Goal: Information Seeking & Learning: Learn about a topic

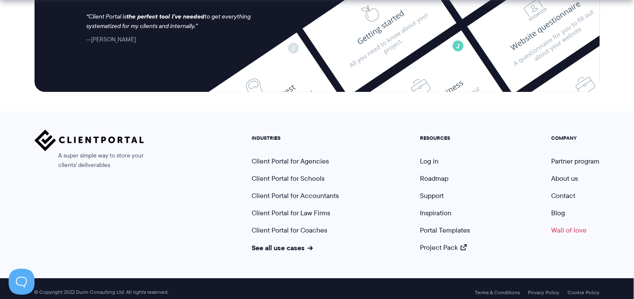
click at [564, 225] on link "Wall of love" at bounding box center [569, 230] width 35 height 10
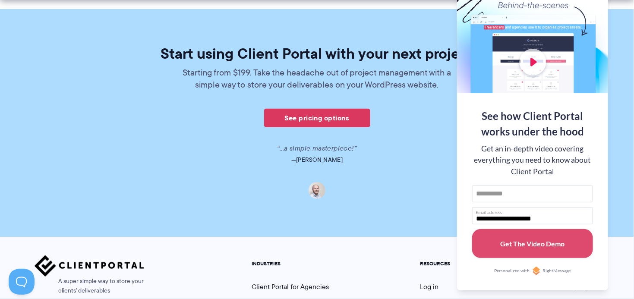
scroll to position [2748, 0]
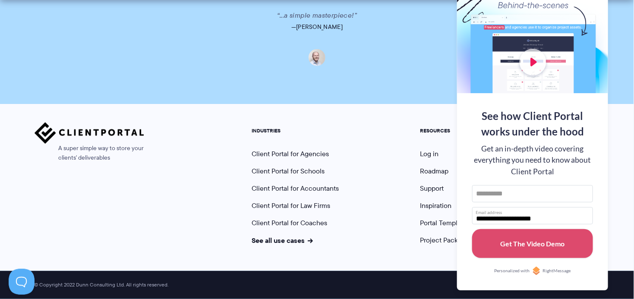
click at [613, 122] on div "A super simple way to store your clients' deliverables INDUSTRIES Client Portal…" at bounding box center [317, 187] width 634 height 167
click at [303, 157] on link "Client Portal for Agencies" at bounding box center [290, 154] width 77 height 10
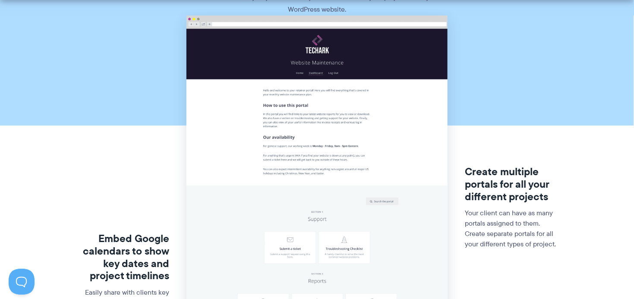
scroll to position [101, 0]
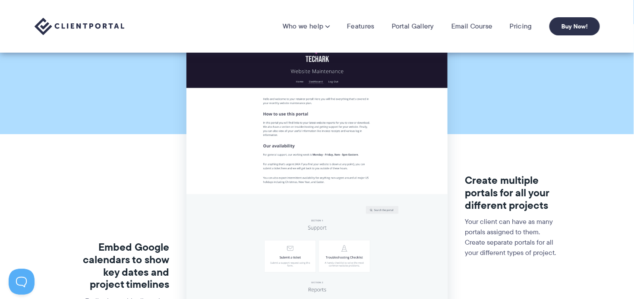
click at [277, 142] on img at bounding box center [317, 281] width 261 height 514
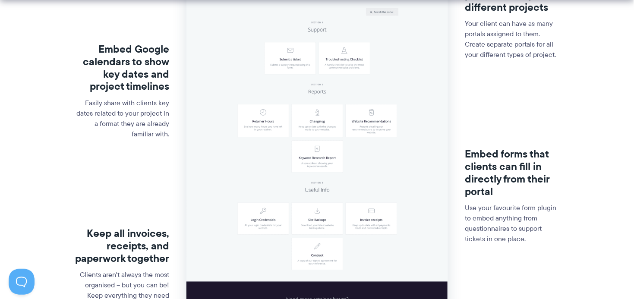
scroll to position [302, 0]
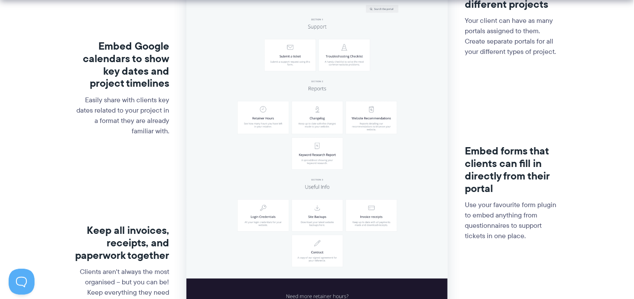
click at [265, 129] on img at bounding box center [317, 80] width 261 height 514
click at [330, 126] on img at bounding box center [317, 80] width 261 height 514
click at [362, 124] on img at bounding box center [317, 80] width 261 height 514
click at [380, 131] on img at bounding box center [317, 80] width 261 height 514
click at [314, 161] on img at bounding box center [317, 80] width 261 height 514
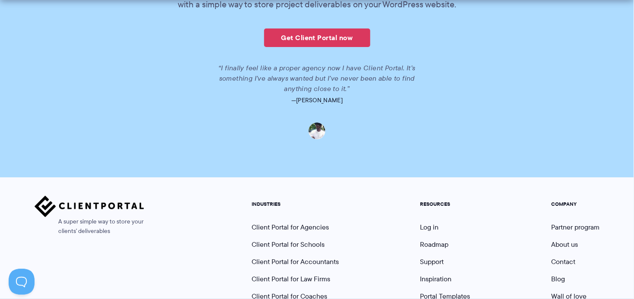
scroll to position [2086, 0]
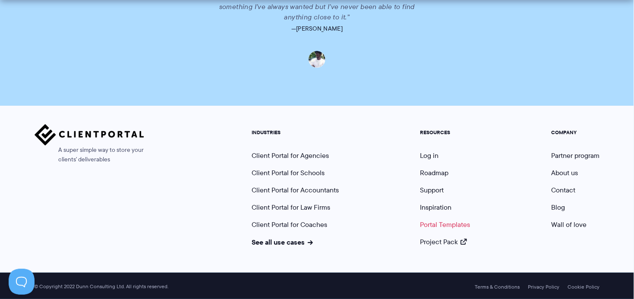
click at [459, 222] on link "Portal Templates" at bounding box center [445, 225] width 50 height 10
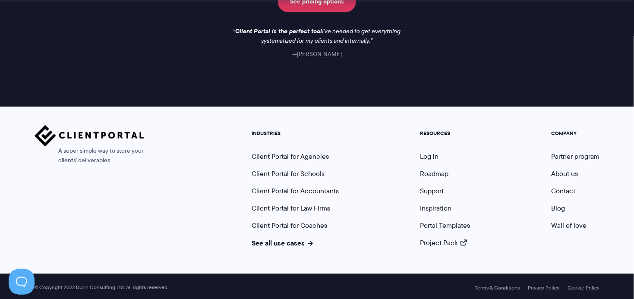
scroll to position [842, 0]
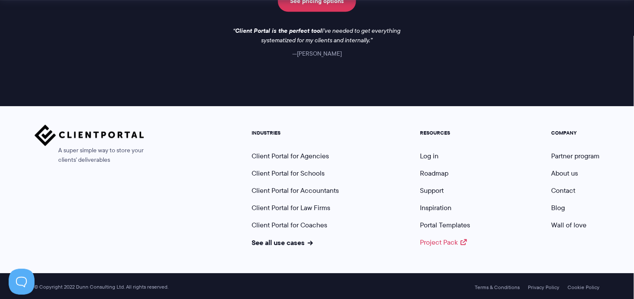
click at [440, 239] on link "Project Pack" at bounding box center [443, 242] width 47 height 10
